Goal: Transaction & Acquisition: Purchase product/service

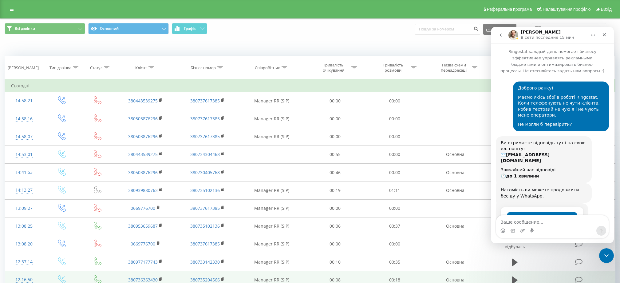
scroll to position [272, 0]
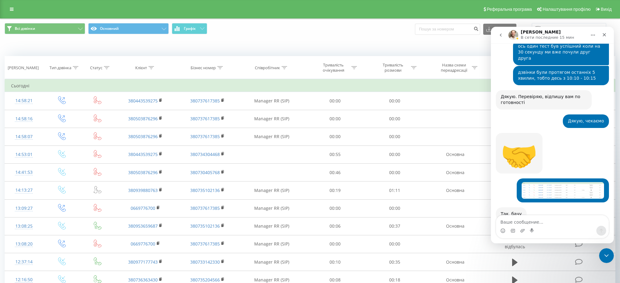
click at [6, 7] on div "Реферальна програма Налаштування профілю Вихід" at bounding box center [310, 9] width 620 height 18
click at [9, 8] on link at bounding box center [11, 9] width 11 height 9
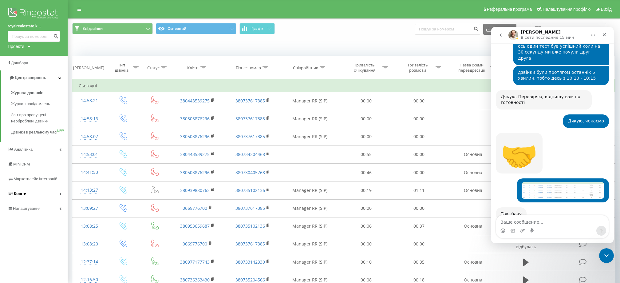
click at [38, 200] on link "Кошти" at bounding box center [34, 193] width 68 height 15
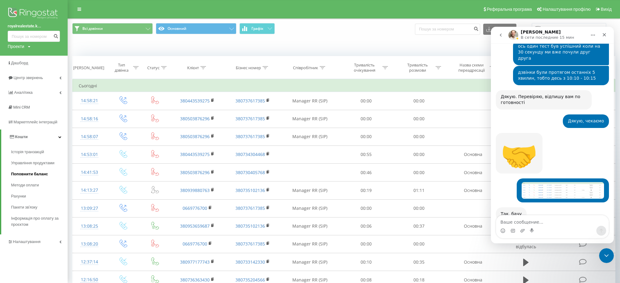
click at [36, 175] on span "Поповнити баланс" at bounding box center [29, 174] width 37 height 6
click at [606, 33] on icon "Закрыть" at bounding box center [604, 34] width 5 height 5
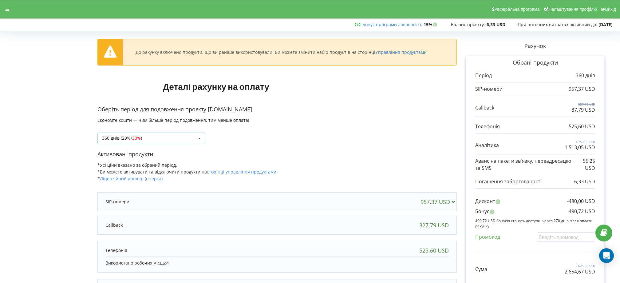
click at [142, 139] on div "360 днів ( 20% / 30% )" at bounding box center [122, 138] width 40 height 4
click at [306, 145] on div "Оберіть період для подовження проєкту royalrealestate.kyiv.ua Економте кошти — …" at bounding box center [276, 127] width 359 height 45
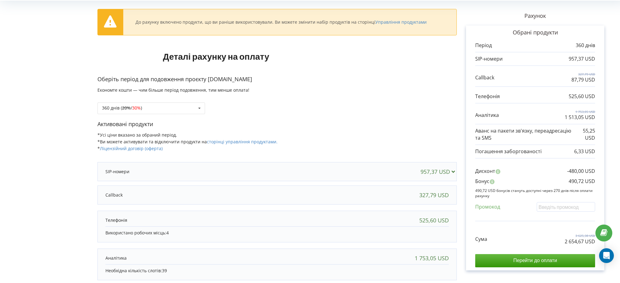
scroll to position [111, 0]
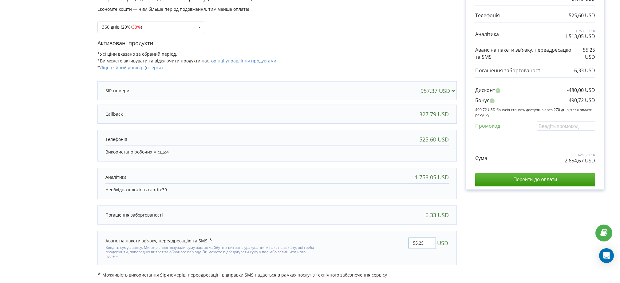
drag, startPoint x: 426, startPoint y: 243, endPoint x: 397, endPoint y: 240, distance: 29.7
click at [397, 240] on div "55,25 USD" at bounding box center [387, 248] width 132 height 30
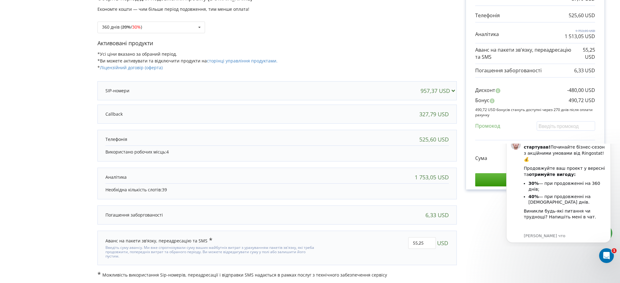
scroll to position [0, 0]
click at [608, 136] on icon "Dismiss notification" at bounding box center [608, 135] width 3 height 3
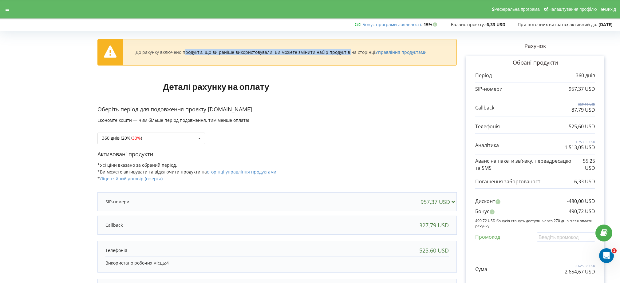
drag, startPoint x: 135, startPoint y: 54, endPoint x: 365, endPoint y: 68, distance: 230.2
click at [304, 52] on div "До рахунку включено продукти, що ви раніше використовували. Ви можете змінити н…" at bounding box center [281, 52] width 316 height 6
drag, startPoint x: 371, startPoint y: 60, endPoint x: 394, endPoint y: 53, distance: 24.1
click at [371, 60] on div "До рахунку включено продукти, що ви раніше використовували. Ви можете змінити н…" at bounding box center [277, 52] width 359 height 26
click at [394, 53] on link "Управління продуктами" at bounding box center [400, 52] width 51 height 6
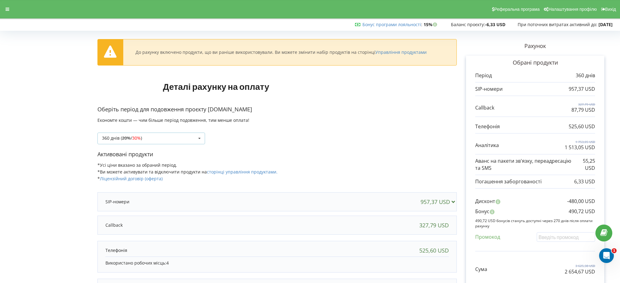
click at [163, 135] on div "360 днів ( 20% / 30% ) 180 днів (10%) 20% / 30% 30% / 40%" at bounding box center [151, 138] width 108 height 12
click at [334, 146] on div "Оберіть період для подовження проєкту royalrealestate.kyiv.ua Економте кошти — …" at bounding box center [276, 127] width 359 height 45
click at [159, 139] on div "360 днів ( 20% / 30% ) 180 днів (10%) 20% / 30% 30% / 40%" at bounding box center [151, 138] width 108 height 12
click at [138, 145] on div "180 днів (10%)" at bounding box center [151, 149] width 107 height 11
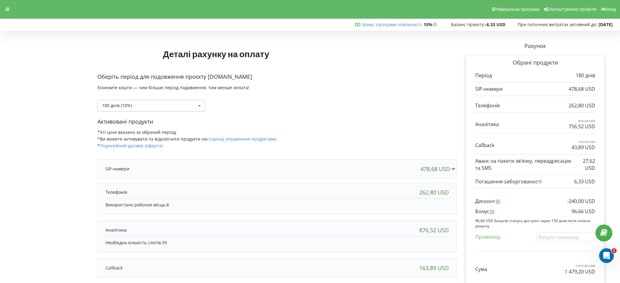
click at [115, 109] on div "180 днів (10%) 180 днів (10%) 20% / 30% )" at bounding box center [151, 106] width 108 height 12
click at [317, 107] on div "180 днів (10%) 180 днів (10%) 20%" at bounding box center [276, 101] width 359 height 21
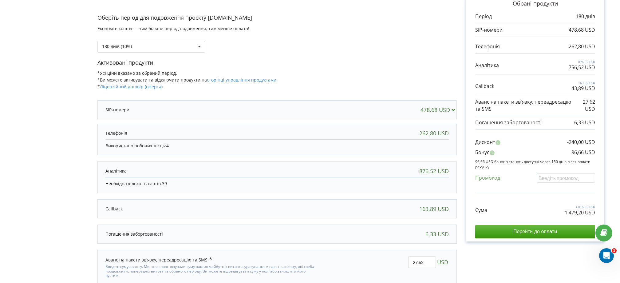
scroll to position [78, 0]
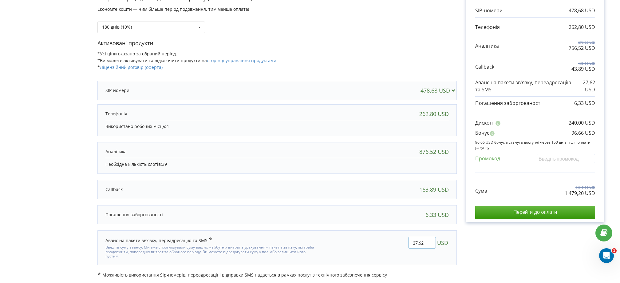
drag, startPoint x: 424, startPoint y: 243, endPoint x: 402, endPoint y: 240, distance: 21.7
click at [402, 240] on div "27,62 USD" at bounding box center [387, 247] width 132 height 30
click at [478, 252] on div "Рахунок Обрані продукти Період 180 днів 478,68 USD 262,80 USD 876,52 USD 756,52…" at bounding box center [535, 116] width 157 height 323
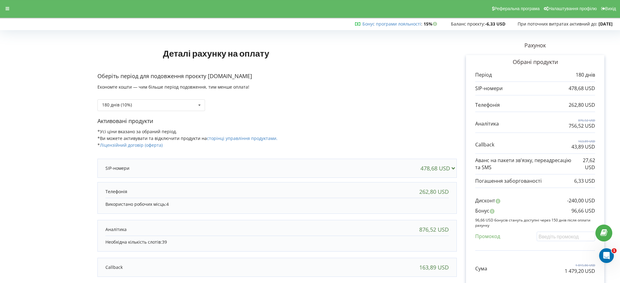
scroll to position [0, 0]
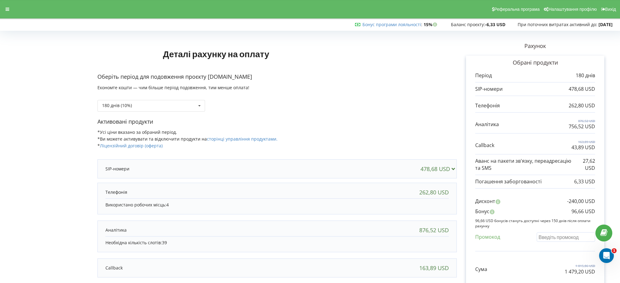
click at [551, 237] on input "text" at bounding box center [565, 237] width 58 height 10
drag, startPoint x: 571, startPoint y: 210, endPoint x: 579, endPoint y: 205, distance: 9.5
click at [585, 209] on div "Бонус 96,66 USD" at bounding box center [535, 213] width 120 height 10
drag, startPoint x: 570, startPoint y: 199, endPoint x: 589, endPoint y: 198, distance: 19.4
click at [589, 199] on div "Дисконт -240,00 USD" at bounding box center [535, 203] width 120 height 10
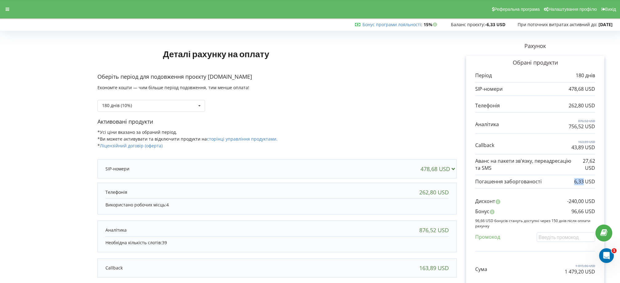
drag, startPoint x: 582, startPoint y: 184, endPoint x: 584, endPoint y: 186, distance: 3.7
click at [584, 184] on p "6,33 USD" at bounding box center [584, 181] width 21 height 7
click at [6, 7] on icon at bounding box center [8, 9] width 4 height 4
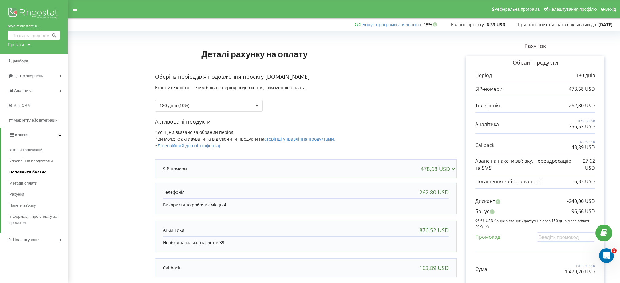
click at [27, 174] on span "Поповнити баланс" at bounding box center [27, 172] width 37 height 6
click at [25, 181] on span "Рахунки" at bounding box center [17, 183] width 16 height 6
click at [33, 200] on span "Інформація про оплату за проєктом" at bounding box center [36, 197] width 55 height 12
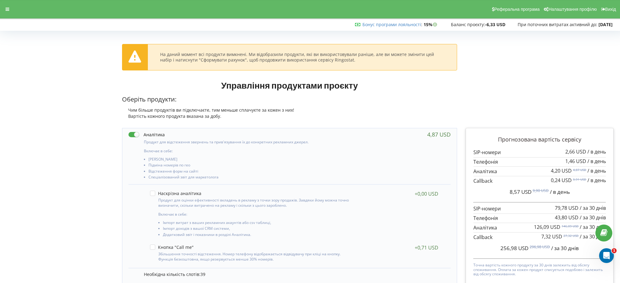
click at [136, 57] on icon at bounding box center [134, 56] width 13 height 12
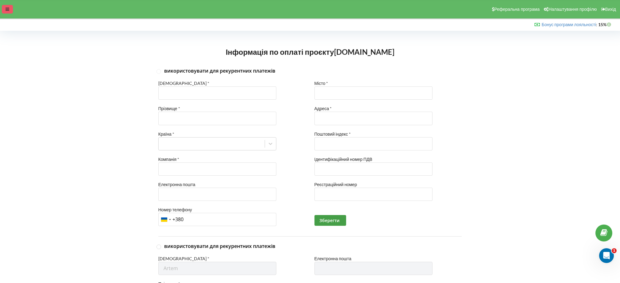
click at [7, 10] on icon at bounding box center [8, 9] width 4 height 4
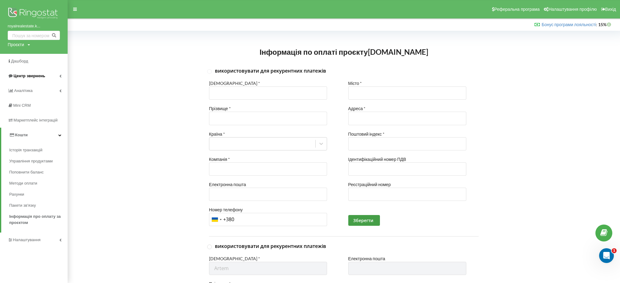
click at [33, 78] on span "Центр звернень" at bounding box center [30, 75] width 32 height 5
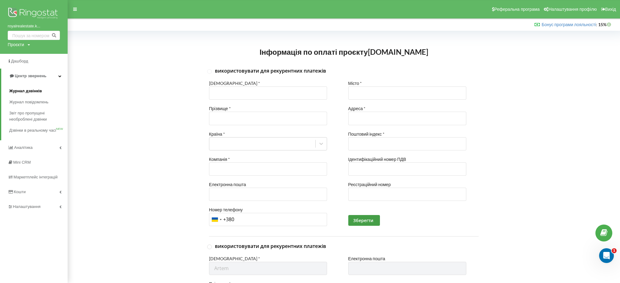
click at [38, 92] on span "Журнал дзвінків" at bounding box center [25, 91] width 33 height 6
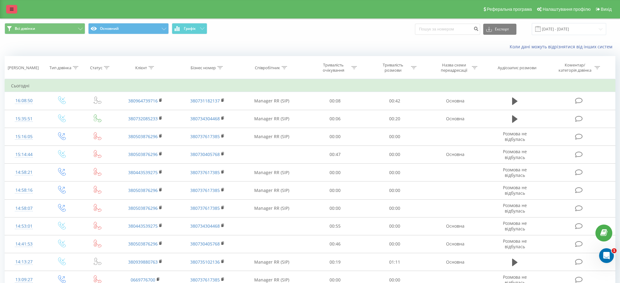
click at [11, 11] on icon at bounding box center [12, 9] width 4 height 4
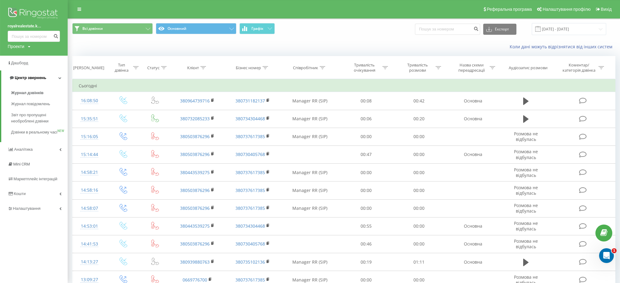
click at [40, 80] on span "Центр звернень" at bounding box center [30, 77] width 31 height 5
click at [38, 81] on span "Центр звернень" at bounding box center [26, 78] width 37 height 6
click at [32, 92] on span "Журнал дзвінків" at bounding box center [27, 93] width 33 height 6
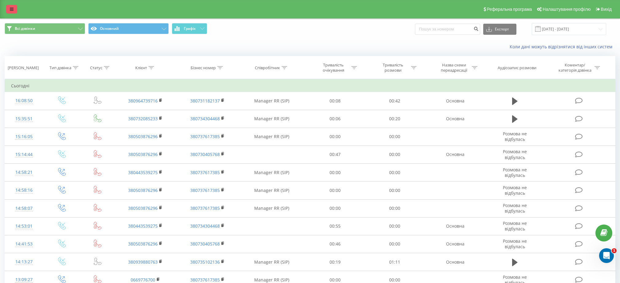
click at [10, 10] on icon at bounding box center [12, 9] width 4 height 4
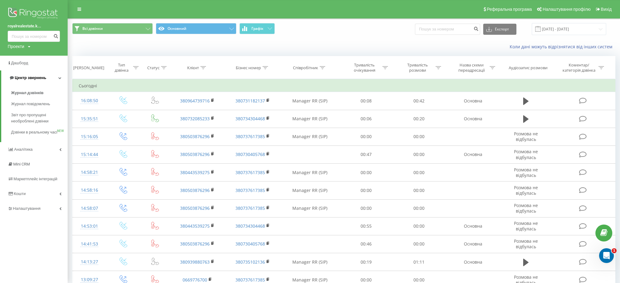
click at [44, 78] on span "Центр звернень" at bounding box center [30, 77] width 31 height 5
click at [41, 81] on link "Центр звернень" at bounding box center [34, 77] width 68 height 15
click at [33, 95] on span "Журнал дзвінків" at bounding box center [27, 93] width 33 height 6
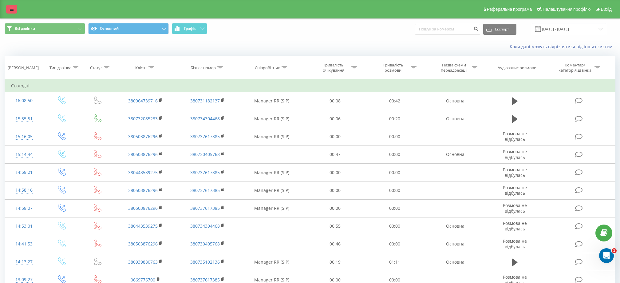
click at [8, 11] on link at bounding box center [11, 9] width 11 height 9
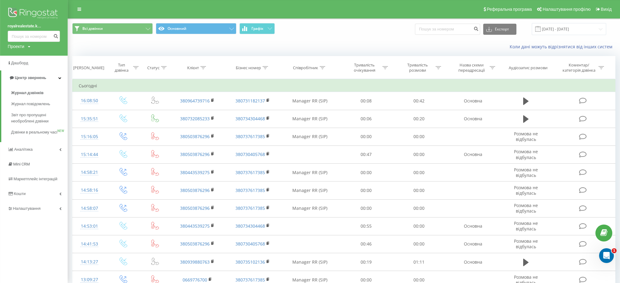
click at [28, 14] on img at bounding box center [34, 13] width 52 height 15
